Goal: Transaction & Acquisition: Purchase product/service

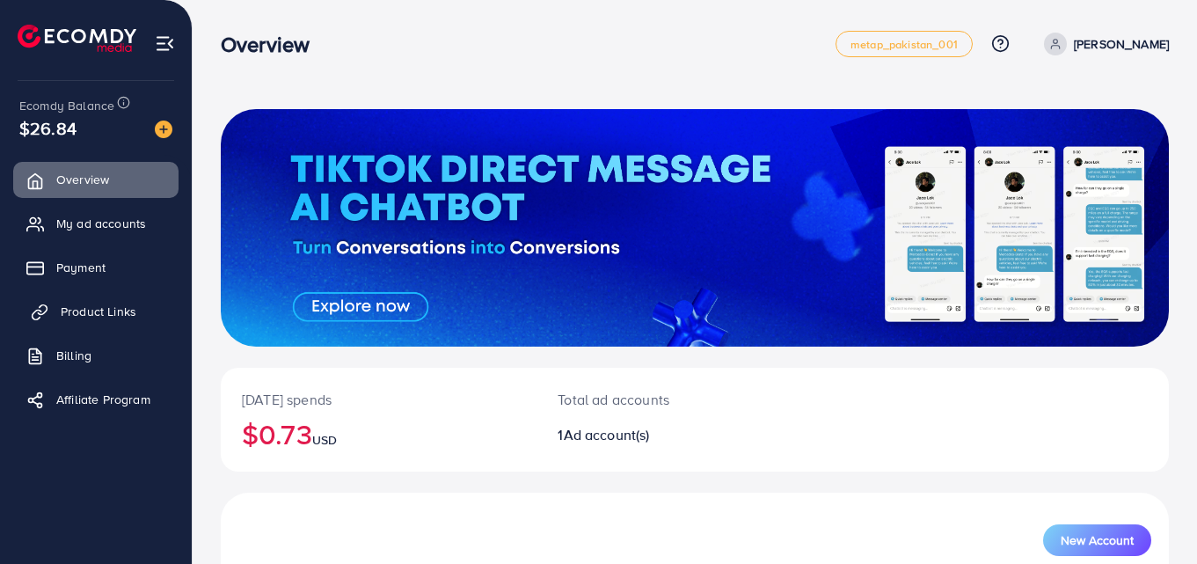
click at [117, 311] on span "Product Links" at bounding box center [99, 312] width 76 height 18
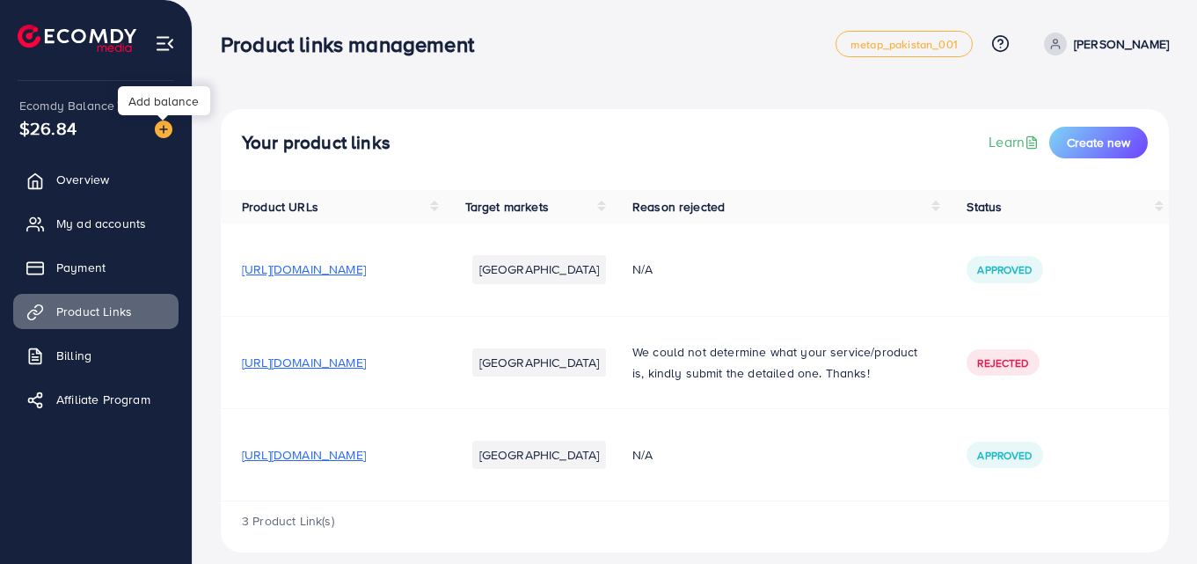
click at [162, 128] on img at bounding box center [164, 130] width 18 height 18
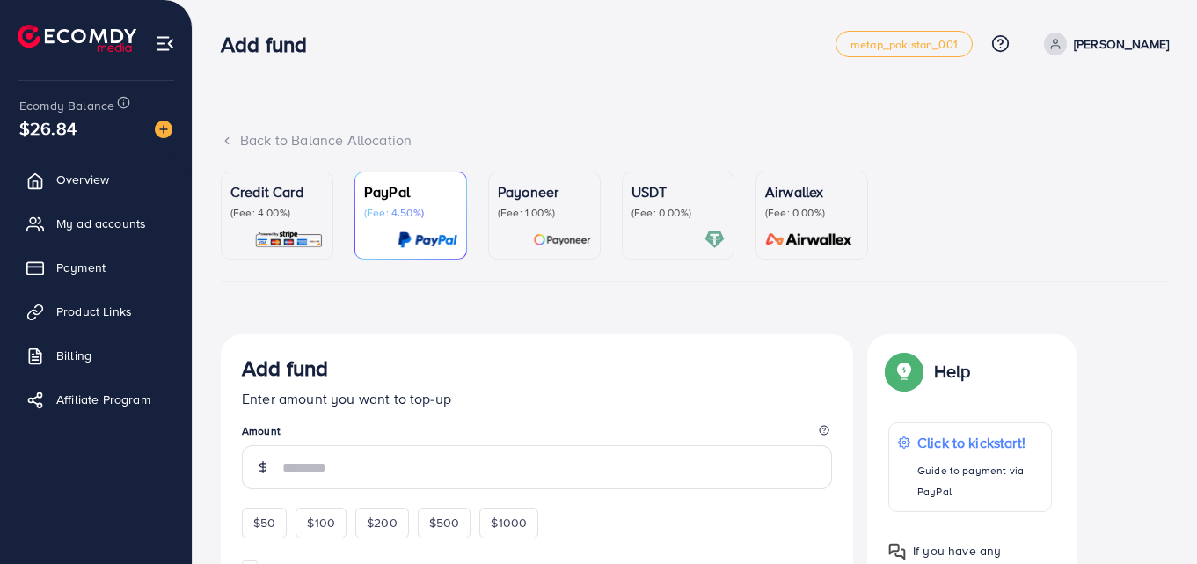
click at [670, 209] on p "(Fee: 0.00%)" at bounding box center [678, 213] width 93 height 14
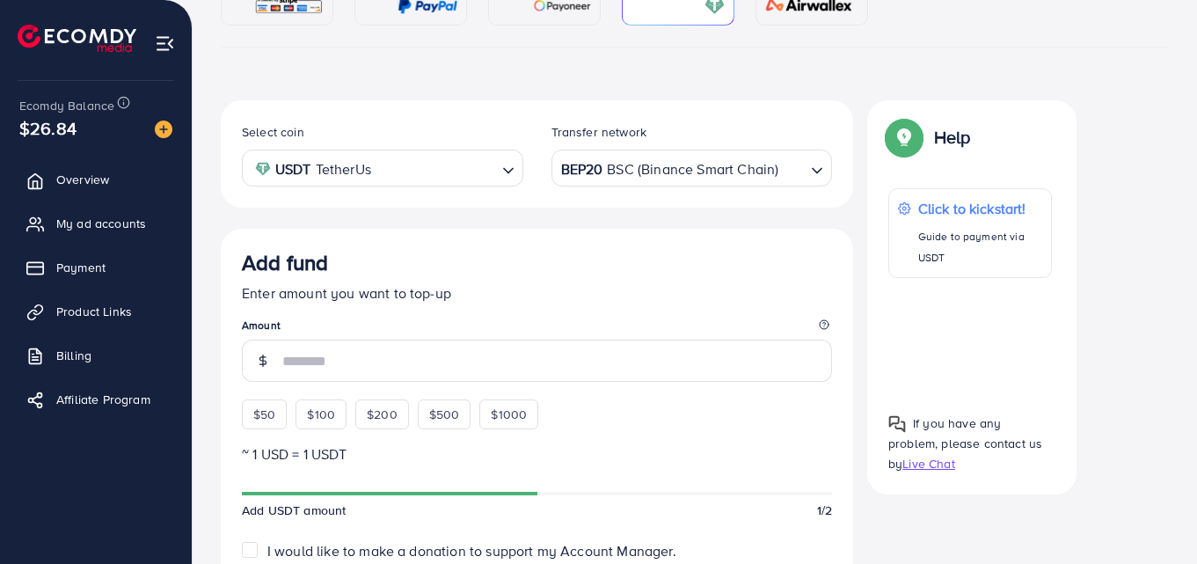
scroll to position [235, 0]
click at [260, 418] on span "$50" at bounding box center [264, 414] width 22 height 18
type input "**"
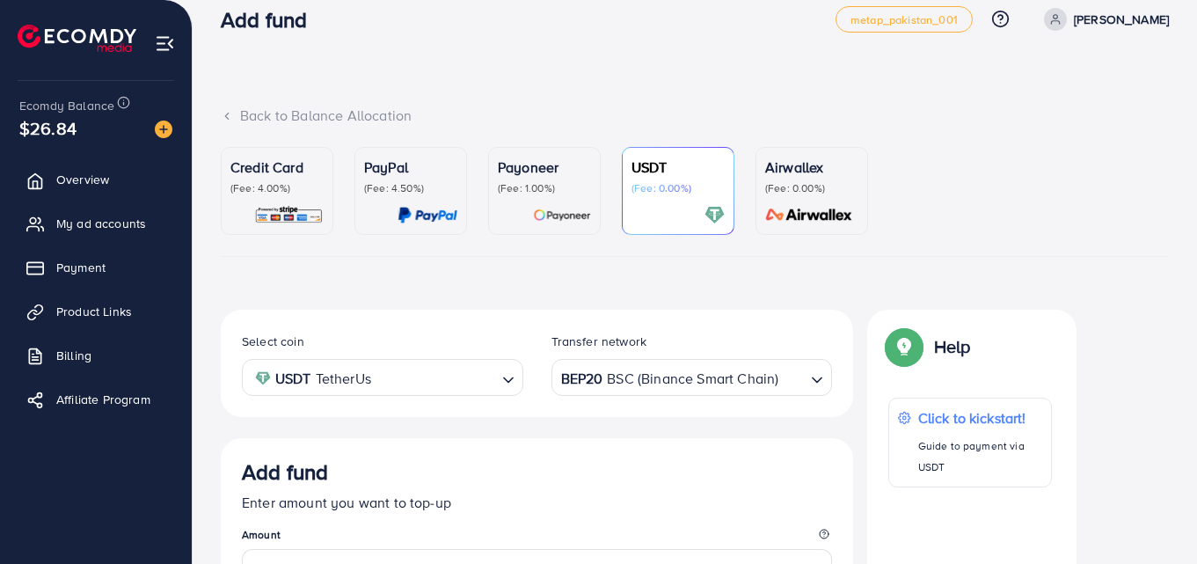
scroll to position [0, 0]
